Goal: Book appointment/travel/reservation

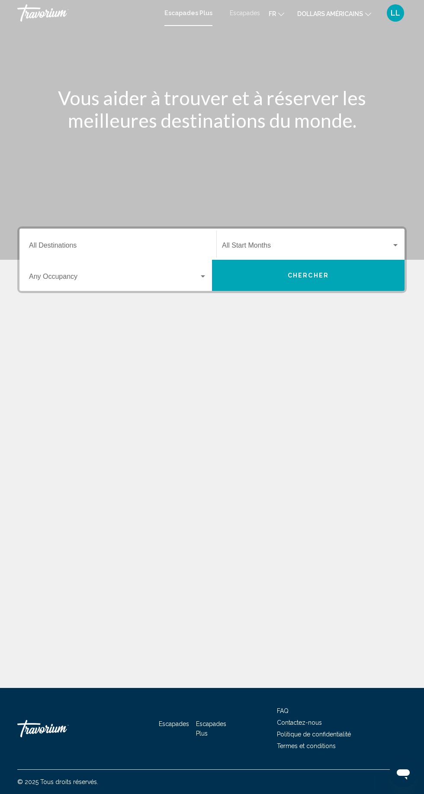
click at [155, 243] on input "Destination All Destinations" at bounding box center [118, 247] width 178 height 8
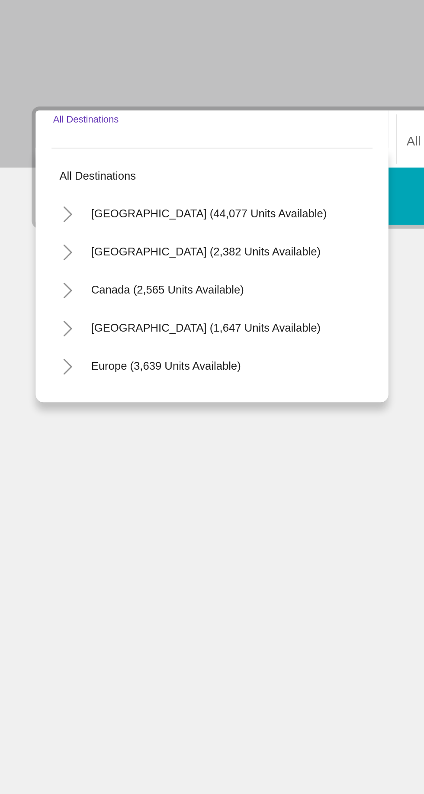
scroll to position [49, 0]
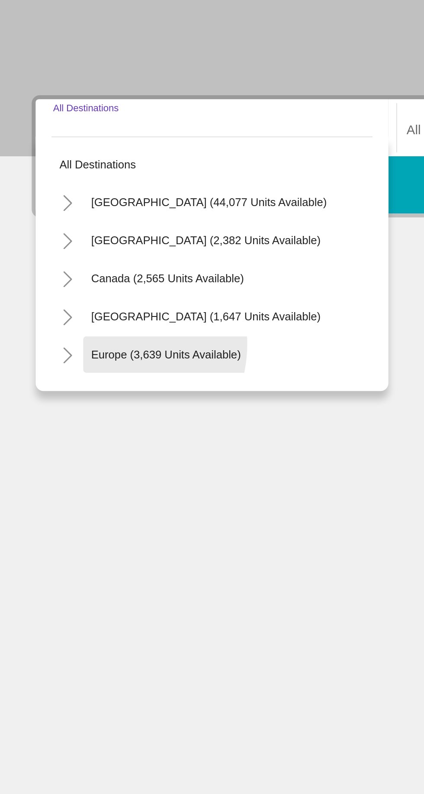
click at [57, 358] on button "Europe (3,639 units available)" at bounding box center [90, 368] width 90 height 20
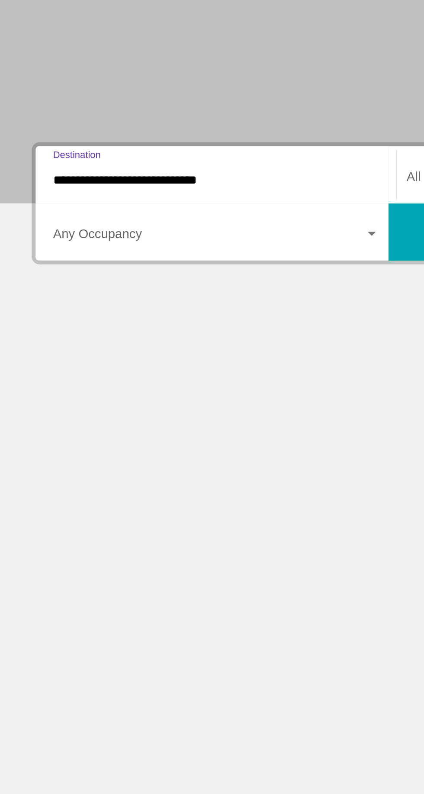
click at [48, 243] on input "**********" at bounding box center [118, 247] width 178 height 8
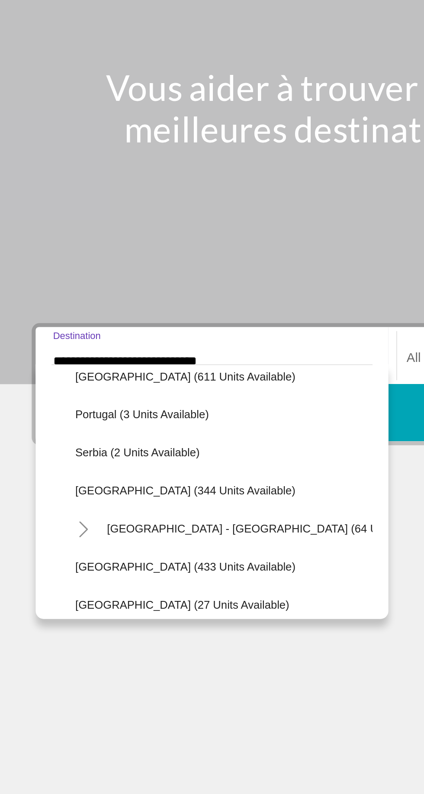
scroll to position [320, 0]
click at [81, 266] on button "Portugal (3 units available)" at bounding box center [78, 276] width 82 height 20
type input "**********"
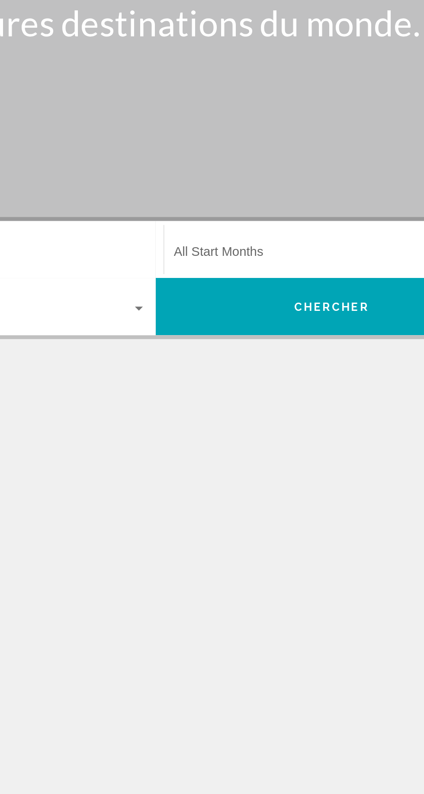
scroll to position [49, 0]
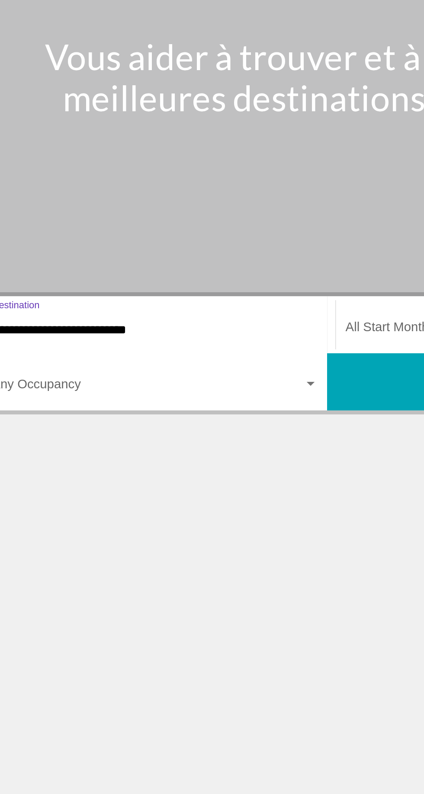
click at [103, 274] on span "Widget de recherche" at bounding box center [114, 278] width 170 height 8
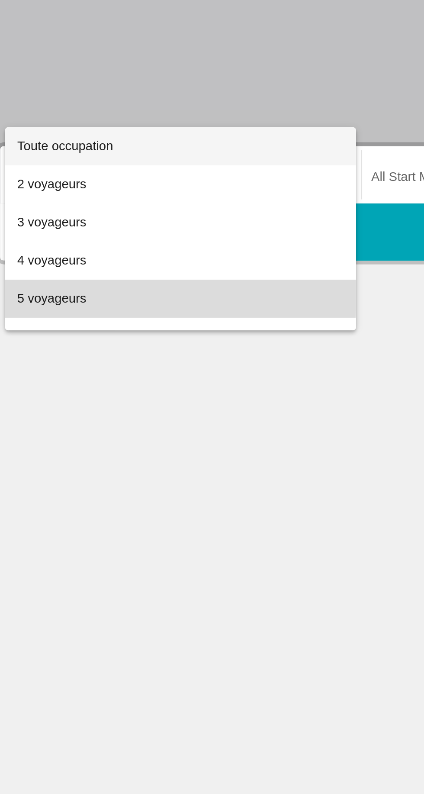
click at [47, 308] on font "5 voyageurs" at bounding box center [48, 311] width 38 height 7
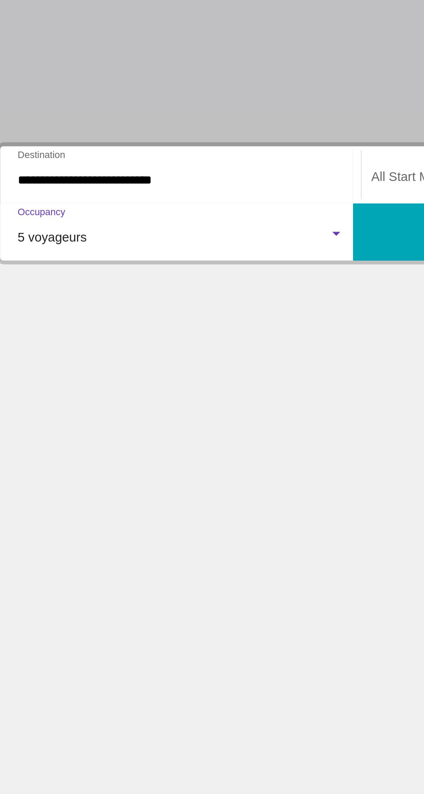
click at [229, 260] on button "Chercher" at bounding box center [308, 275] width 193 height 31
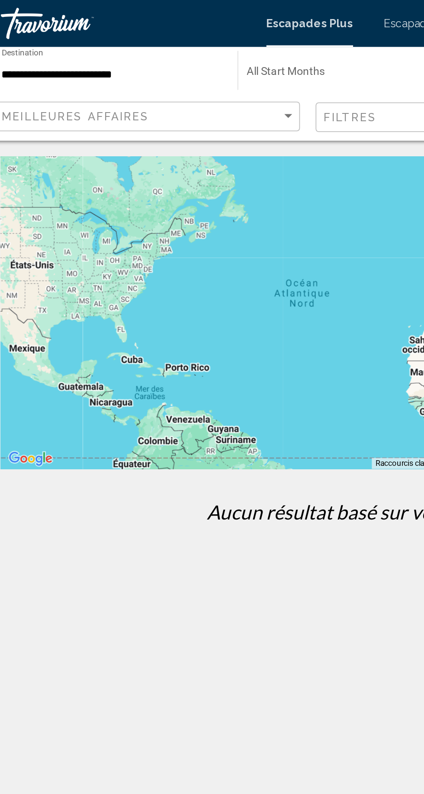
click at [230, 38] on span "Search widget" at bounding box center [211, 41] width 114 height 7
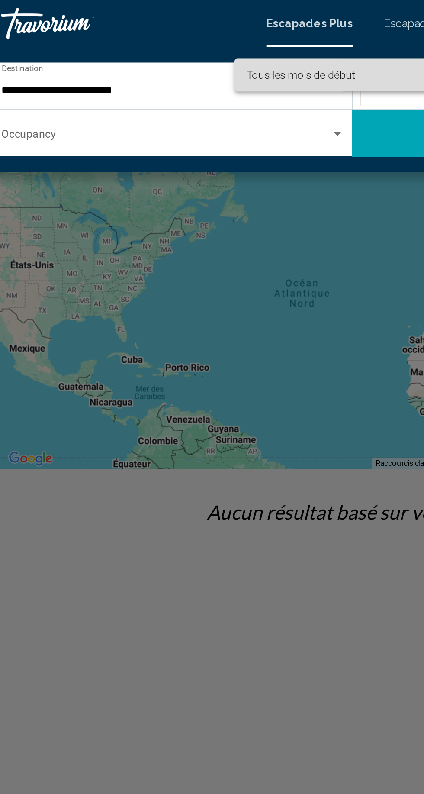
click at [220, 39] on span "Tous les mois de début" at bounding box center [215, 41] width 122 height 18
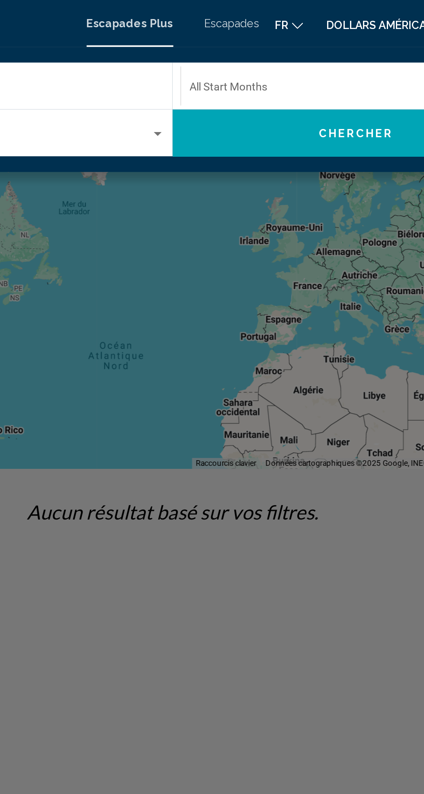
click at [319, 47] on span "Search widget" at bounding box center [313, 50] width 182 height 7
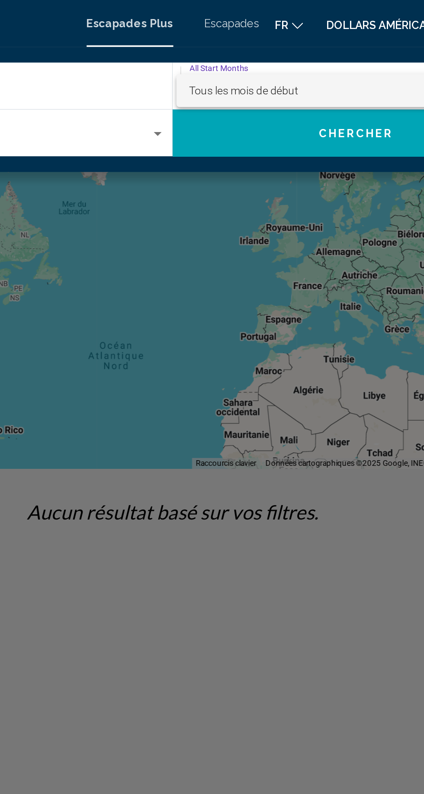
click at [253, 15] on div at bounding box center [212, 397] width 424 height 794
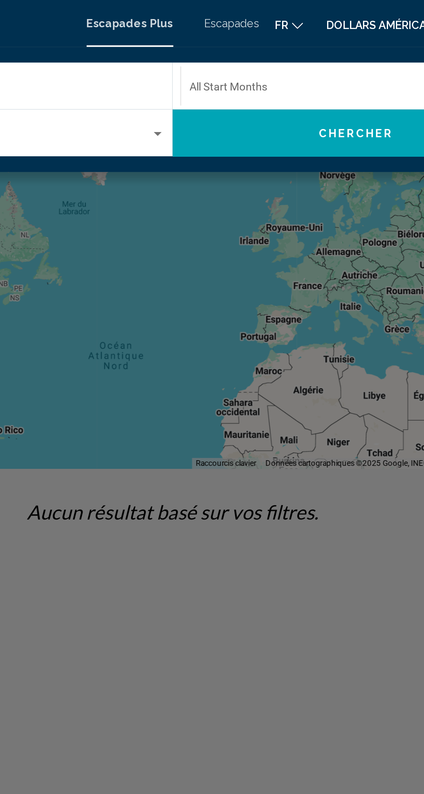
click at [248, 10] on font "Escapades" at bounding box center [245, 13] width 30 height 7
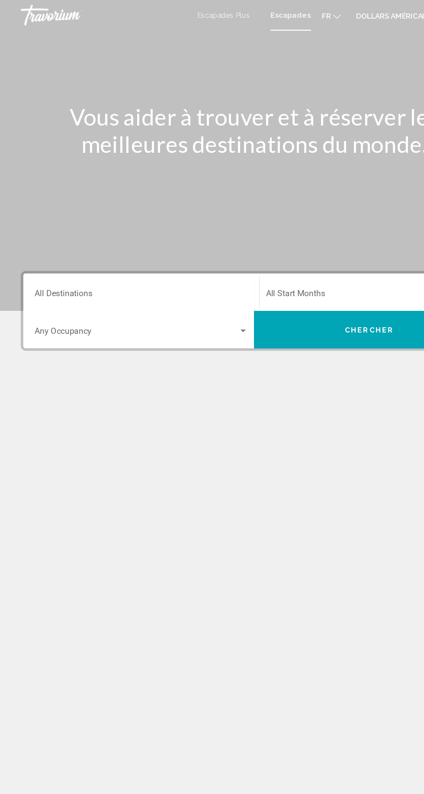
click at [85, 245] on input "Destination All Destinations" at bounding box center [118, 247] width 178 height 8
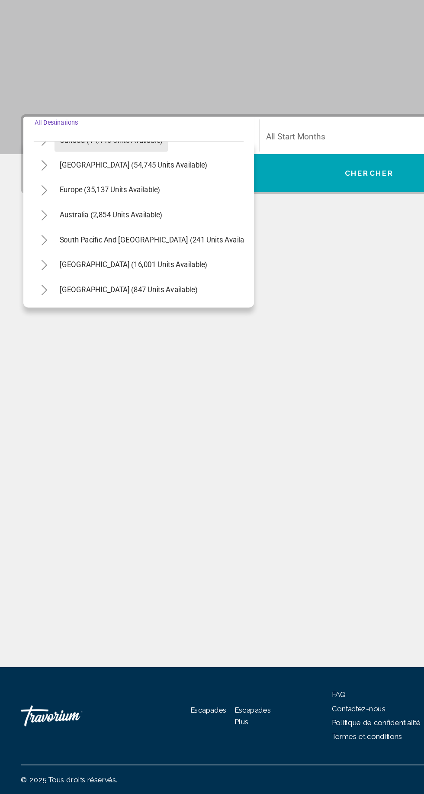
scroll to position [80, 0]
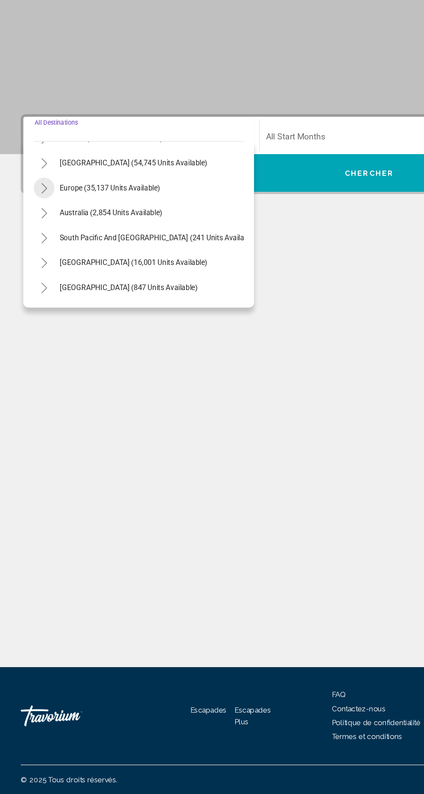
click at [36, 284] on icon "Toggle Europe (35,137 units available)" at bounding box center [37, 288] width 6 height 9
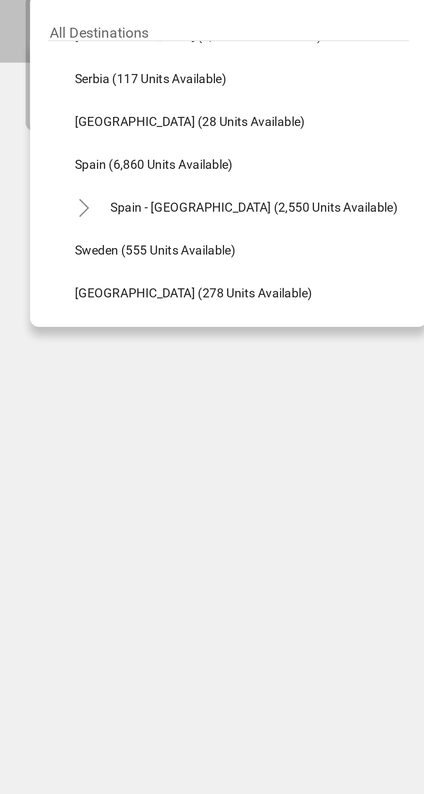
scroll to position [413, 0]
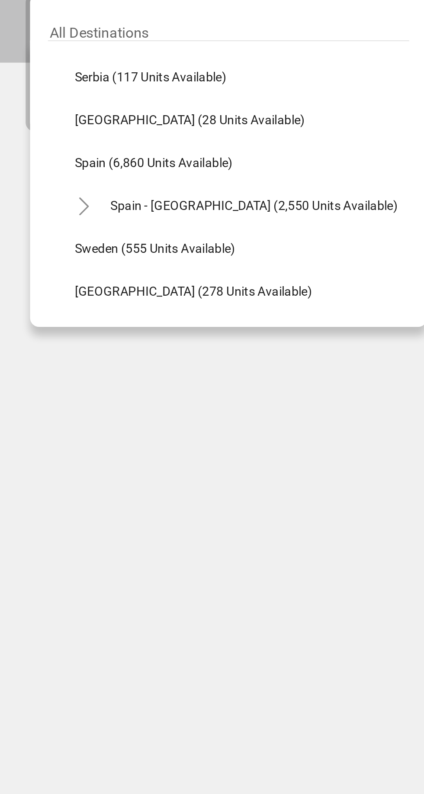
click at [49, 320] on button "Toggle Spain - Canary Islands (2,550 units available)" at bounding box center [45, 328] width 17 height 17
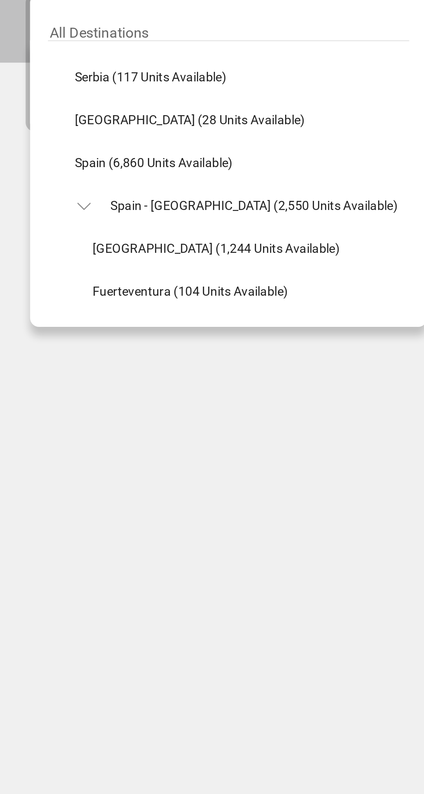
click at [53, 319] on div "Spain - [GEOGRAPHIC_DATA] (2,550 units available)" at bounding box center [119, 329] width 165 height 20
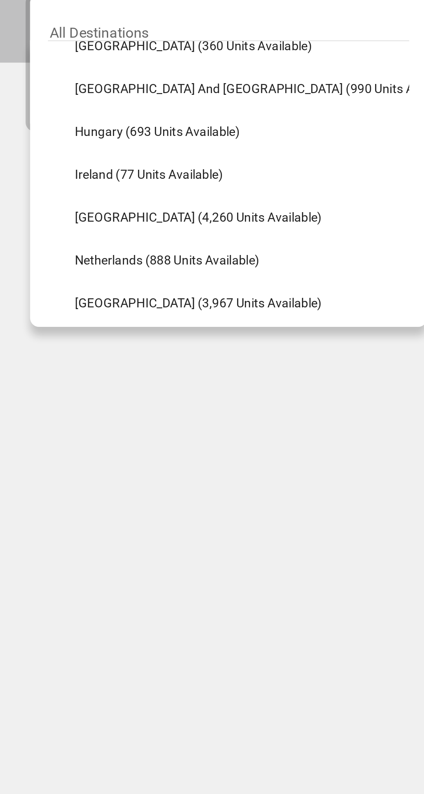
scroll to position [281, 0]
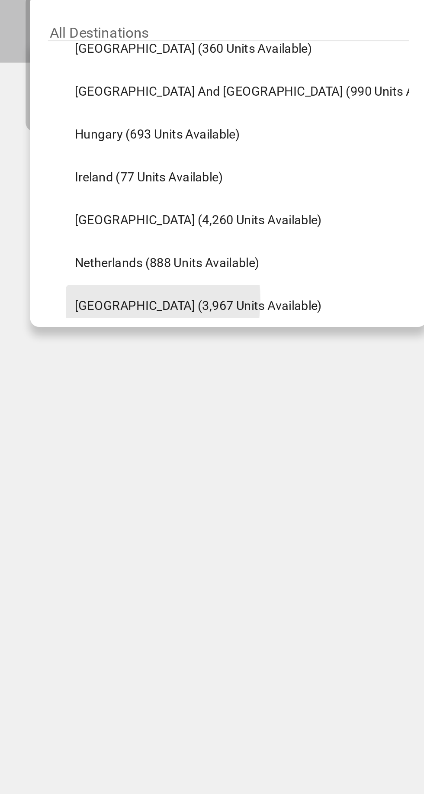
click at [50, 374] on span "[GEOGRAPHIC_DATA] (3,967 units available)" at bounding box center [101, 377] width 120 height 7
type input "**********"
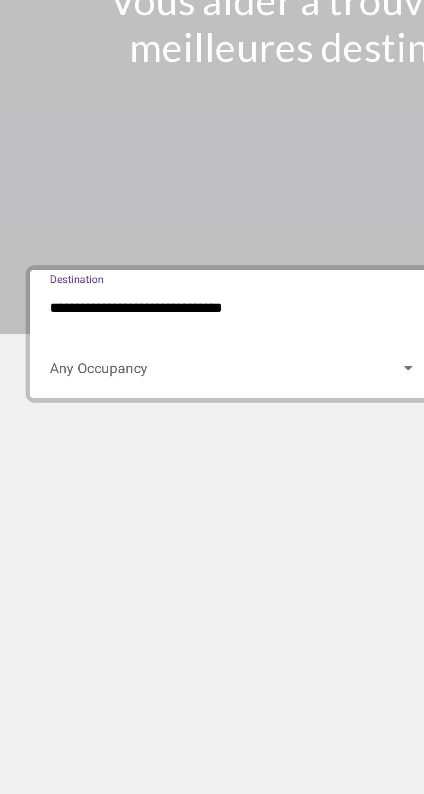
scroll to position [54, 0]
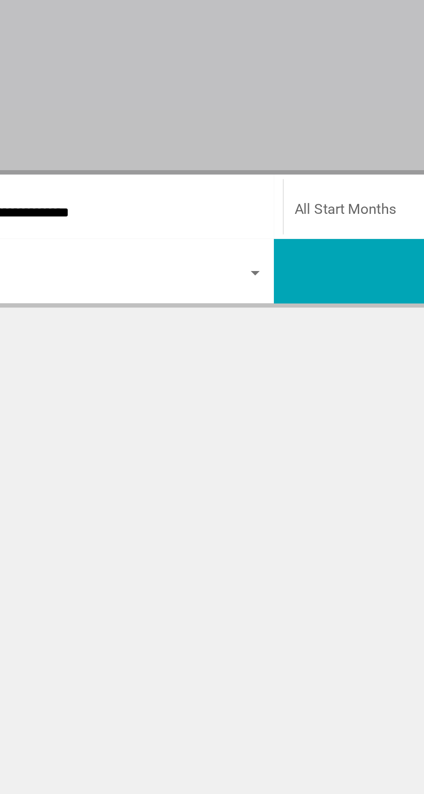
click at [203, 275] on div "Search widget" at bounding box center [203, 276] width 4 height 2
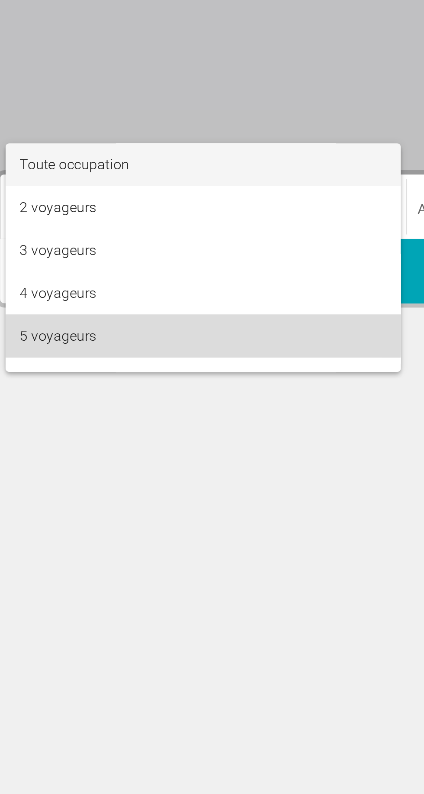
click at [49, 305] on font "5 voyageurs" at bounding box center [47, 307] width 37 height 8
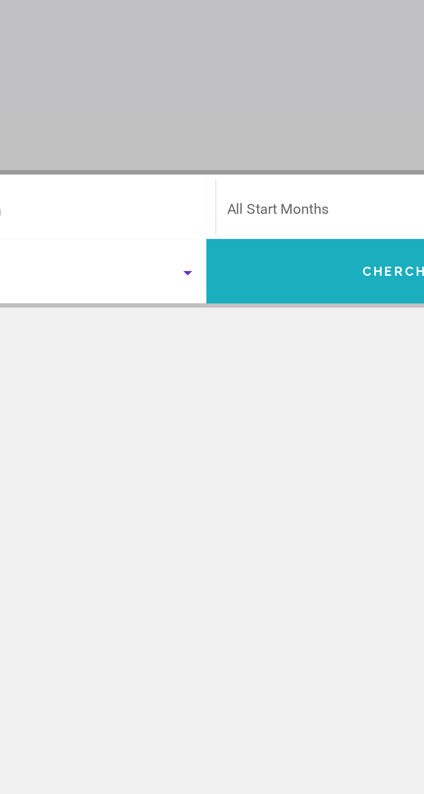
click at [260, 260] on button "Chercher" at bounding box center [308, 275] width 193 height 31
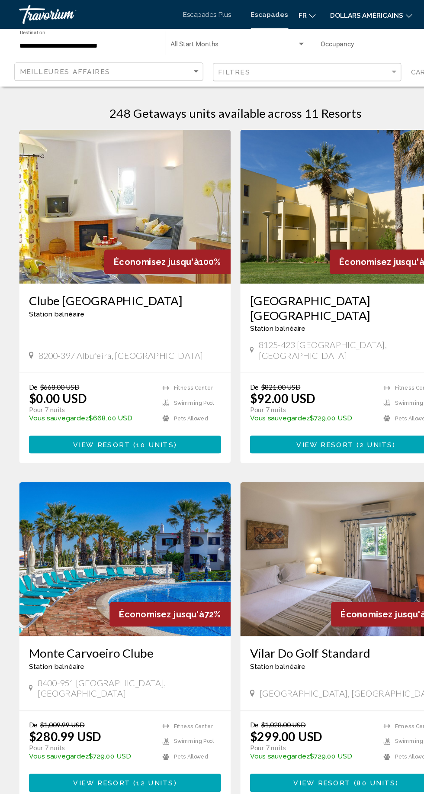
click at [357, 1] on mat-toolbar "Escapades Plus Escapades fr English Español Français Italiano Português русский…" at bounding box center [212, 13] width 424 height 26
click at [357, 8] on button "dollars américains USD ($) MXN (Mex$) CAD (Can$) GBP (£) EUR (€) AUD (A$) NZD (…" at bounding box center [334, 13] width 74 height 13
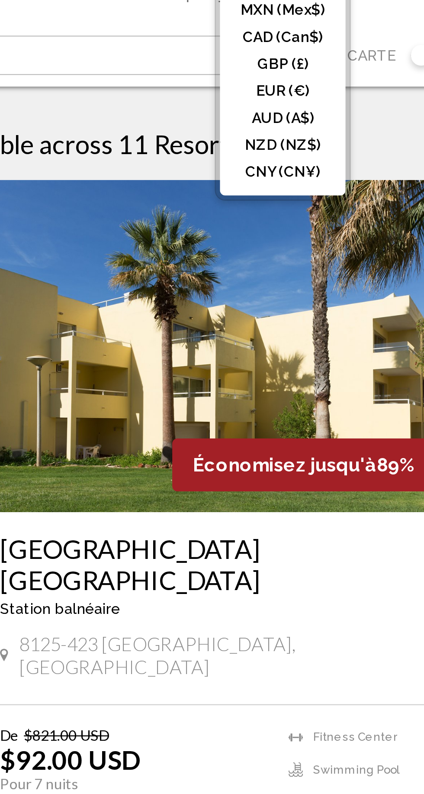
click at [341, 74] on button "EUR (€)" at bounding box center [343, 79] width 44 height 11
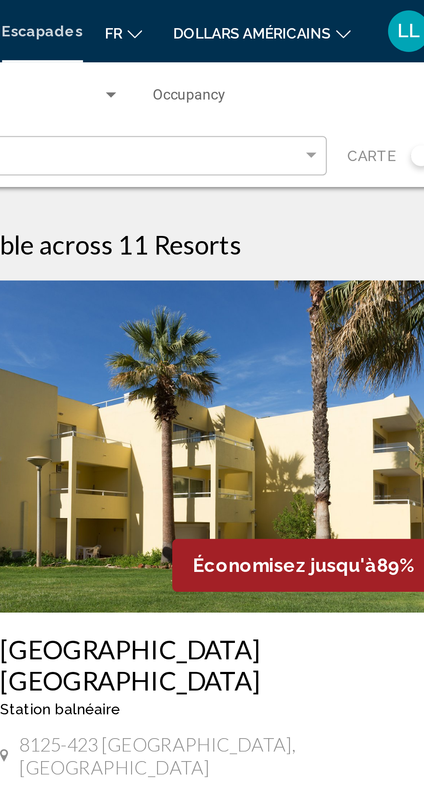
click at [274, 13] on font "fr" at bounding box center [272, 13] width 7 height 7
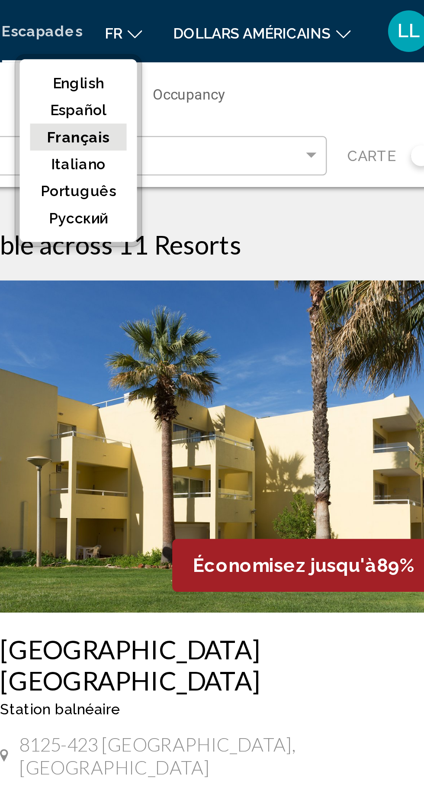
click at [249, 56] on button "Français" at bounding box center [258, 57] width 40 height 11
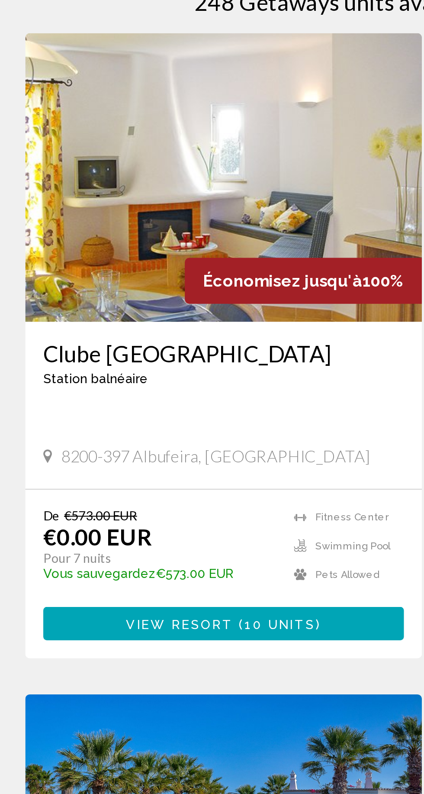
click at [72, 272] on h3 "Clube [GEOGRAPHIC_DATA]" at bounding box center [112, 270] width 173 height 13
